Goal: Task Accomplishment & Management: Manage account settings

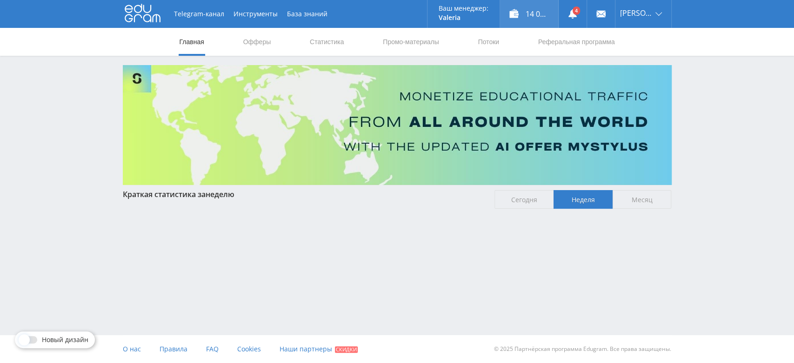
click at [545, 17] on div "14 095,00 ₽" at bounding box center [529, 14] width 58 height 28
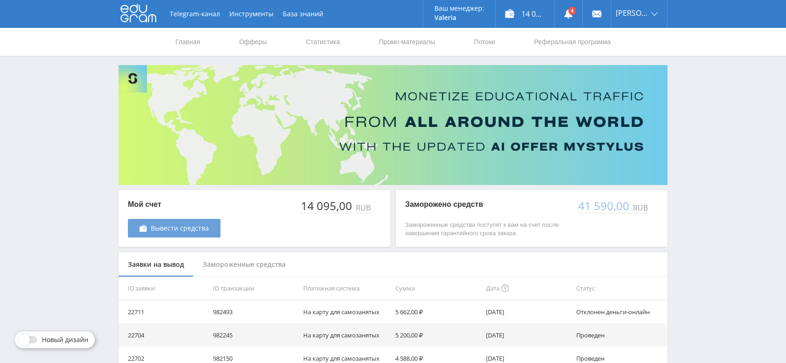
click at [206, 231] on span "Вывести средства" at bounding box center [180, 228] width 58 height 7
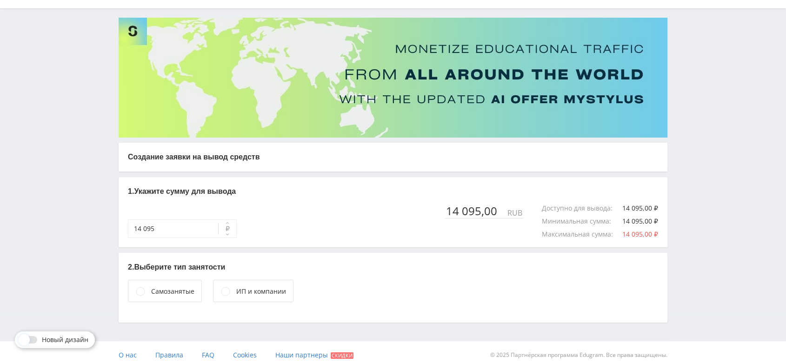
scroll to position [53, 0]
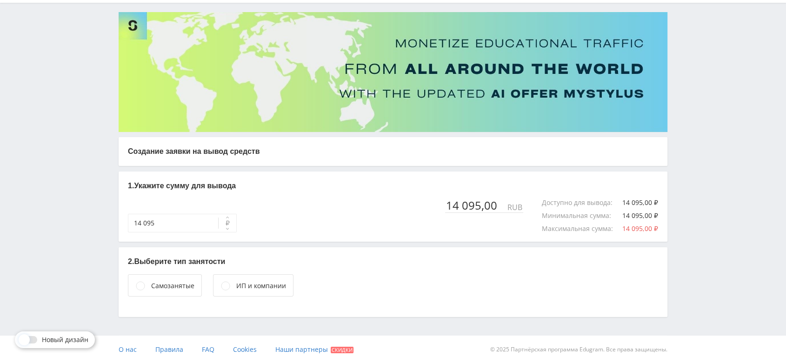
click at [264, 285] on div "ИП и компании" at bounding box center [261, 286] width 50 height 10
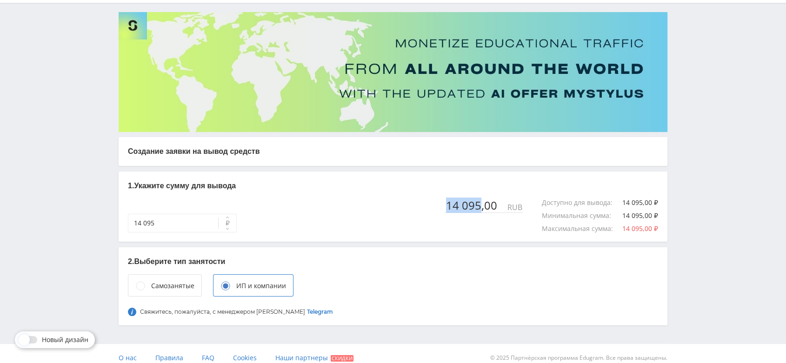
drag, startPoint x: 451, startPoint y: 205, endPoint x: 483, endPoint y: 204, distance: 32.6
click at [483, 204] on div "14 095,00" at bounding box center [475, 205] width 61 height 13
click at [307, 313] on link "Telegram" at bounding box center [320, 311] width 26 height 7
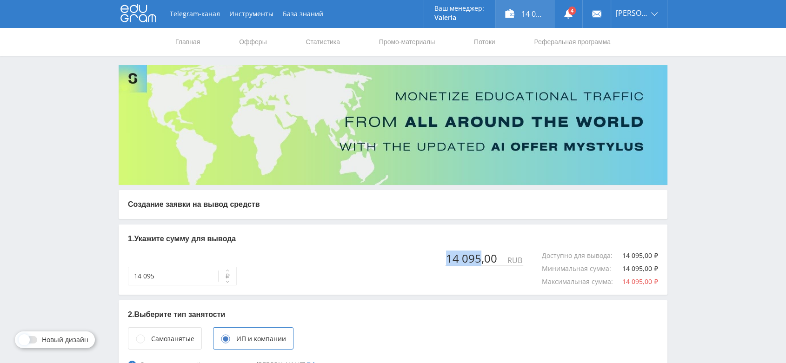
click at [538, 16] on div "14 095,00 ₽" at bounding box center [525, 14] width 58 height 28
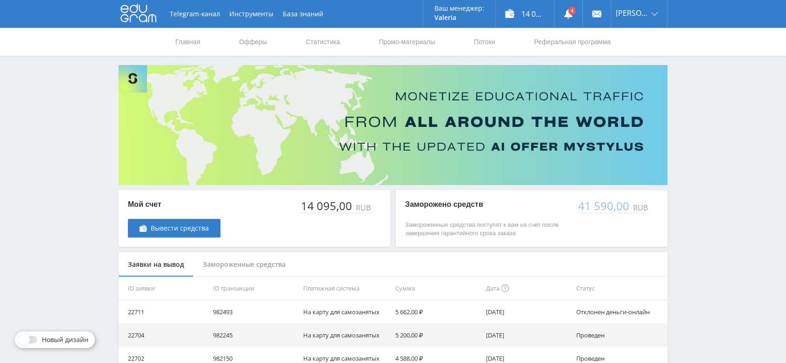
click at [142, 17] on icon at bounding box center [138, 13] width 36 height 19
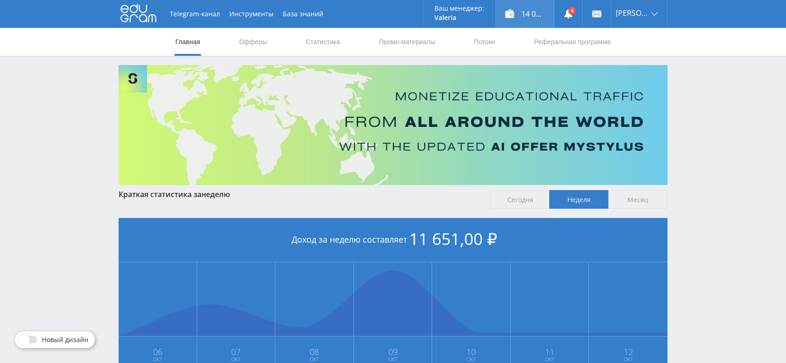
click at [528, 20] on div "14 095,00 ₽" at bounding box center [525, 14] width 58 height 28
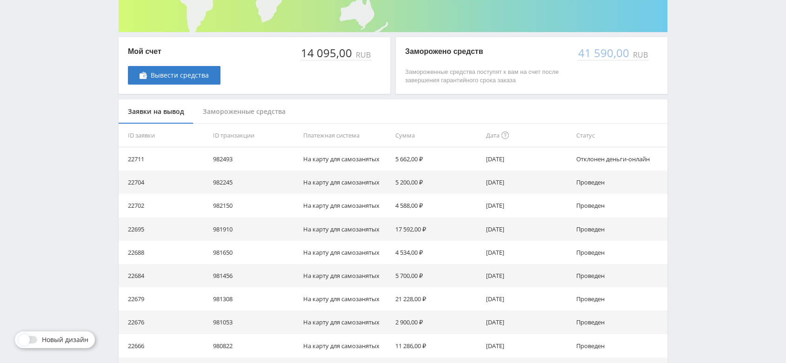
scroll to position [155, 0]
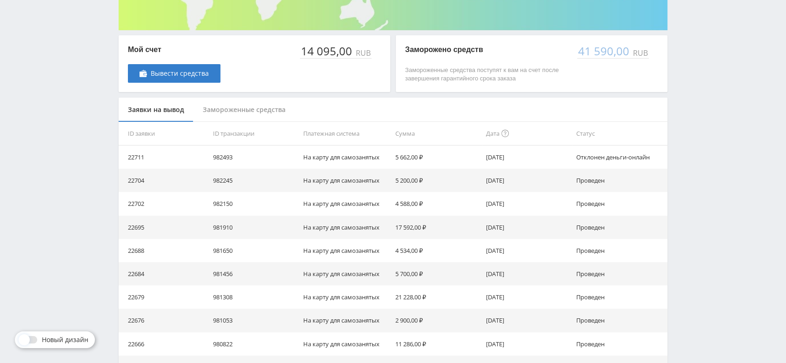
click at [268, 111] on div "Замороженные средства" at bounding box center [243, 110] width 101 height 25
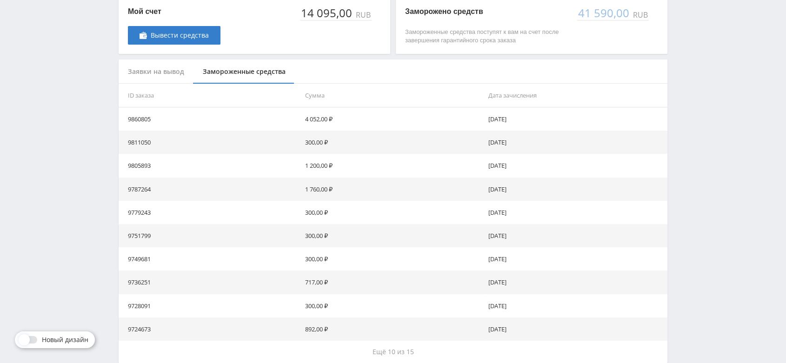
scroll to position [239, 0]
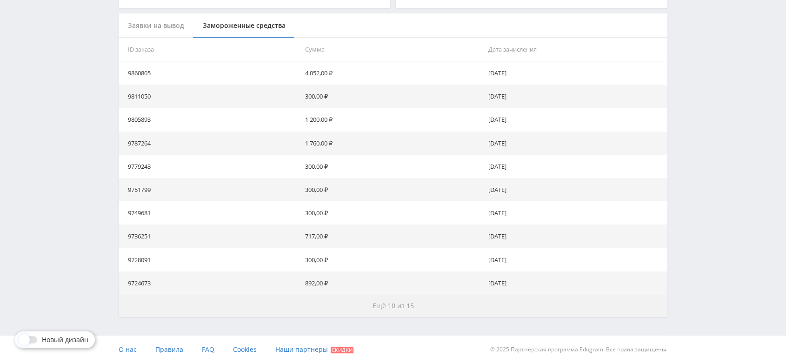
click at [393, 307] on span "Ещё 10 из 15" at bounding box center [392, 305] width 41 height 9
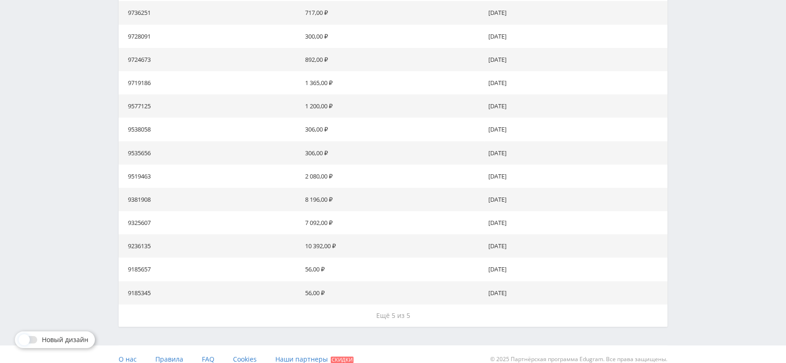
scroll to position [472, 0]
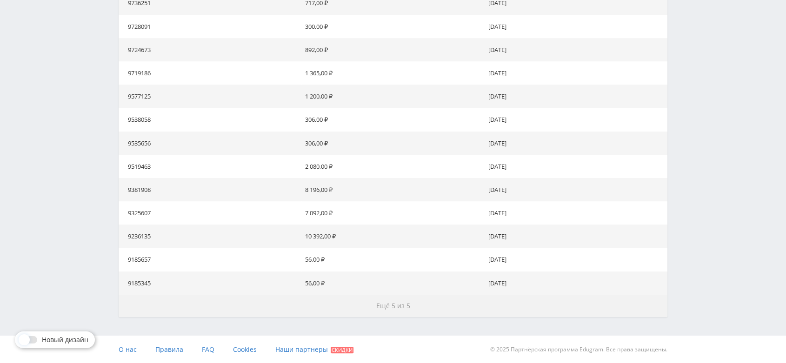
click at [409, 308] on button "Ещё 5 из 5" at bounding box center [393, 306] width 549 height 22
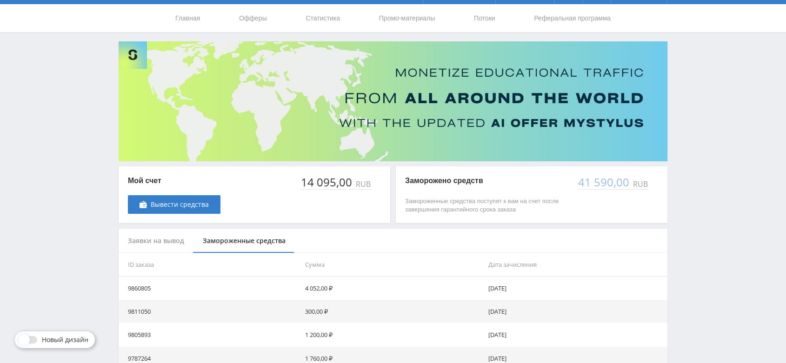
scroll to position [0, 0]
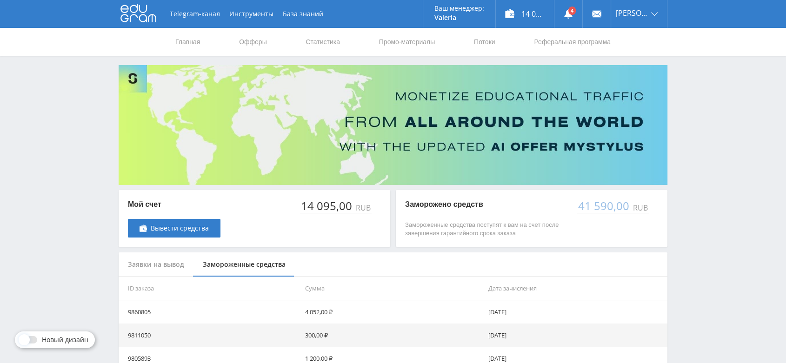
click at [137, 15] on icon at bounding box center [138, 13] width 36 height 19
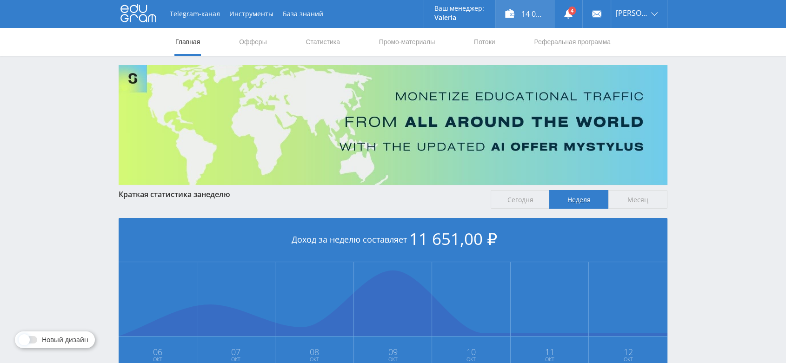
click at [544, 13] on div "14 095,00 ₽" at bounding box center [525, 14] width 58 height 28
